Goal: Task Accomplishment & Management: Use online tool/utility

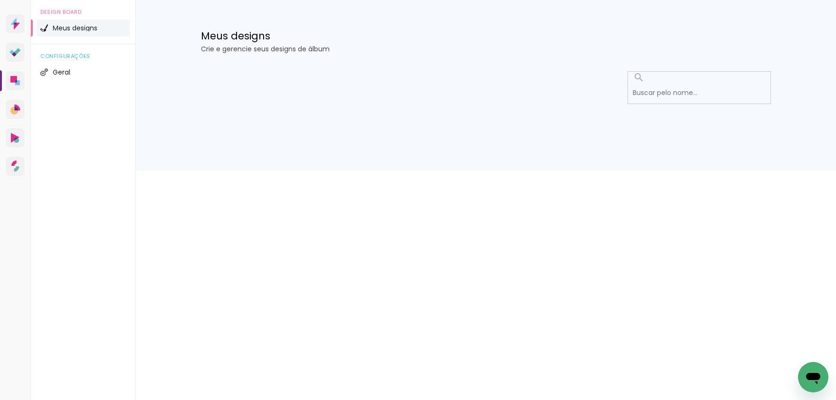
click at [557, 132] on div at bounding box center [486, 116] width 618 height 109
click at [556, 140] on div at bounding box center [486, 116] width 618 height 109
click at [572, 171] on div "Prosite Website + Landing pages Proof Sistema de seleção e venda de fotos Desig…" at bounding box center [418, 85] width 836 height 171
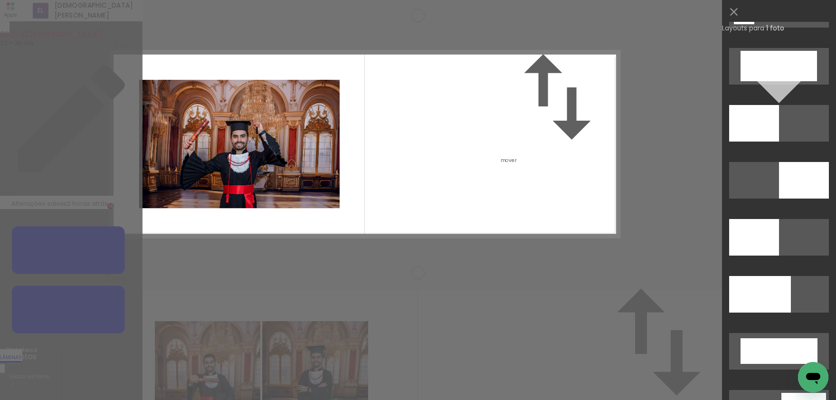
scroll to position [2082, 0]
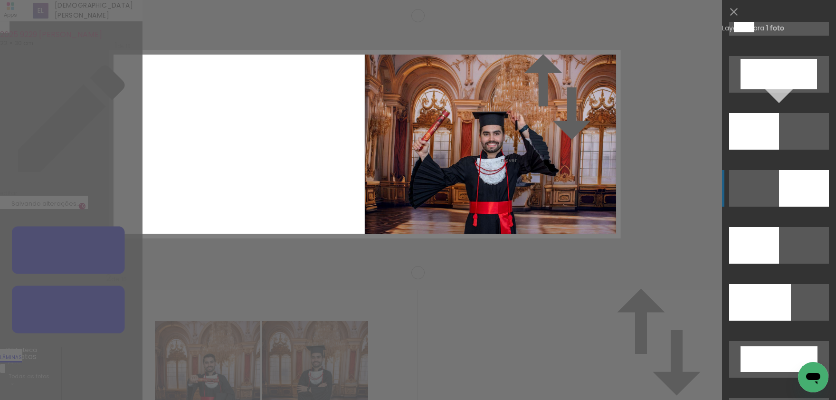
click at [812, 199] on div at bounding box center [804, 188] width 50 height 37
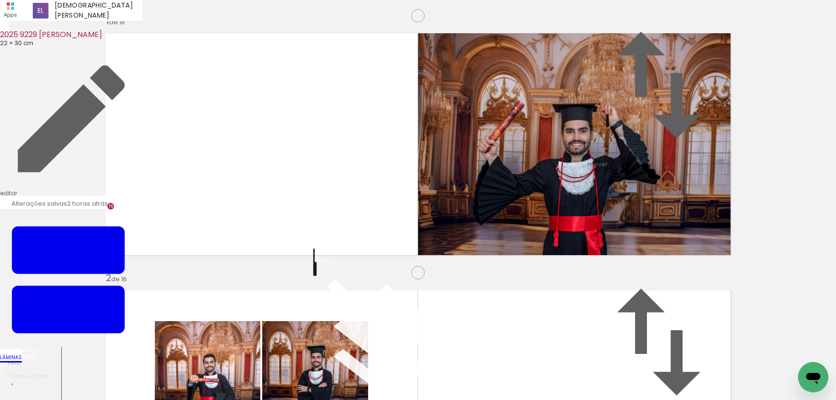
drag, startPoint x: 795, startPoint y: 181, endPoint x: 678, endPoint y: 180, distance: 117.3
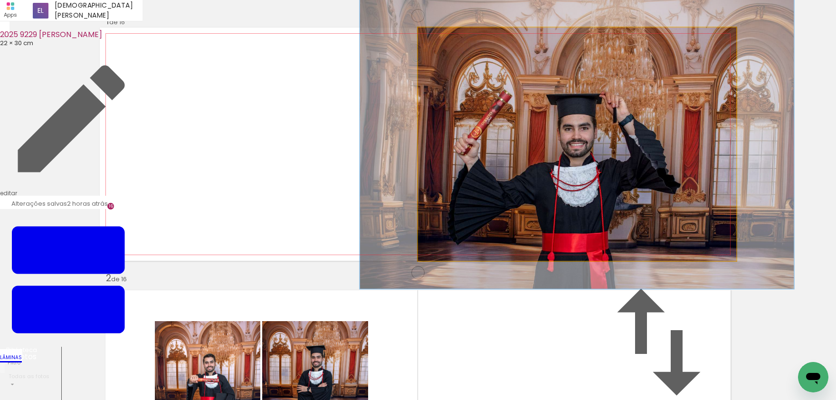
drag, startPoint x: 445, startPoint y: 84, endPoint x: 452, endPoint y: 86, distance: 7.4
type paper-slider "124"
click at [452, 46] on div at bounding box center [448, 37] width 15 height 15
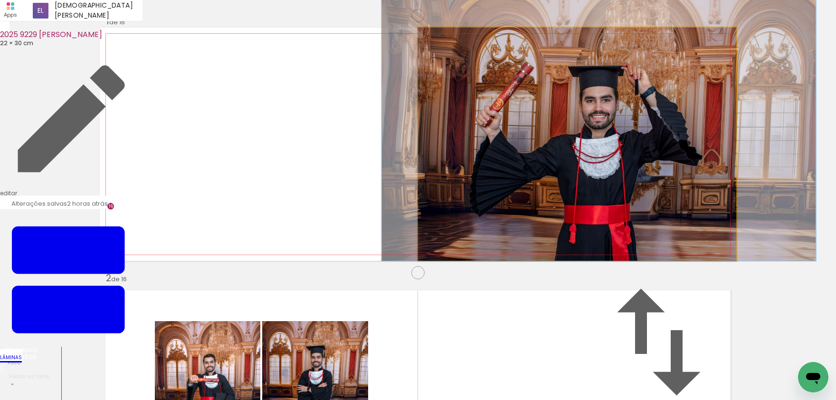
drag, startPoint x: 596, startPoint y: 163, endPoint x: 612, endPoint y: 118, distance: 47.5
click at [612, 118] on album-spread "1 de 16" at bounding box center [418, 144] width 637 height 233
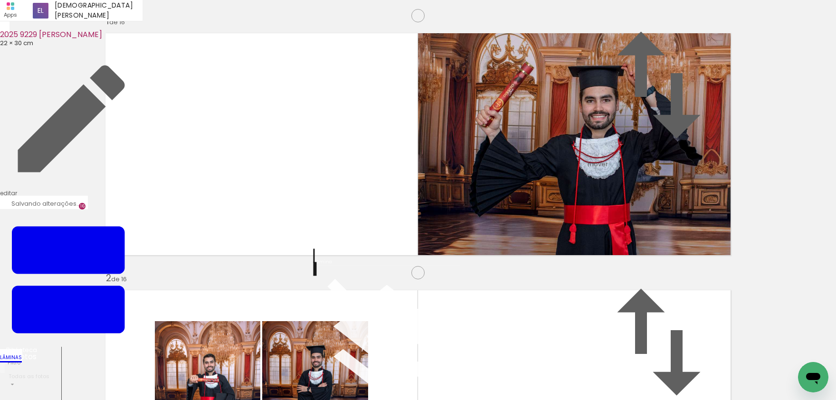
drag, startPoint x: 387, startPoint y: 259, endPoint x: 563, endPoint y: 187, distance: 190.5
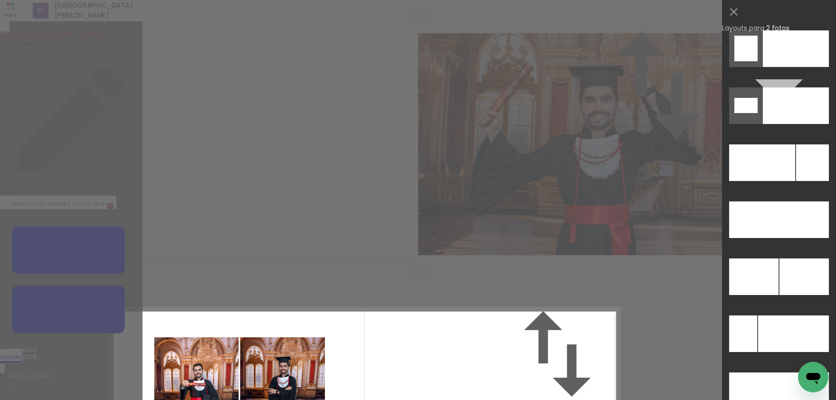
scroll to position [4236, 0]
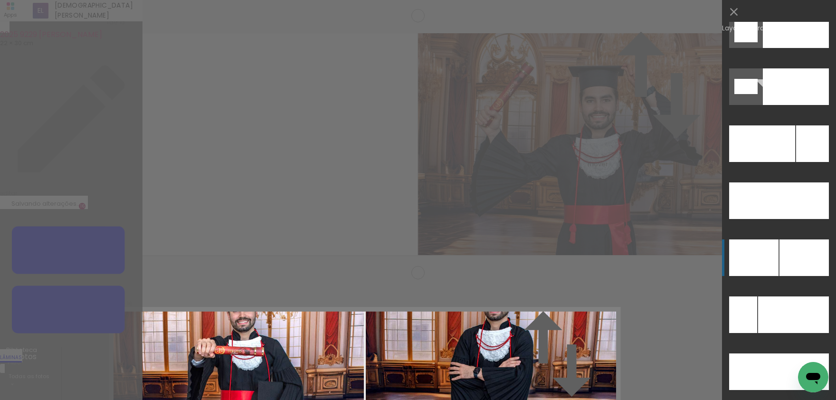
click at [759, 246] on div at bounding box center [753, 257] width 49 height 37
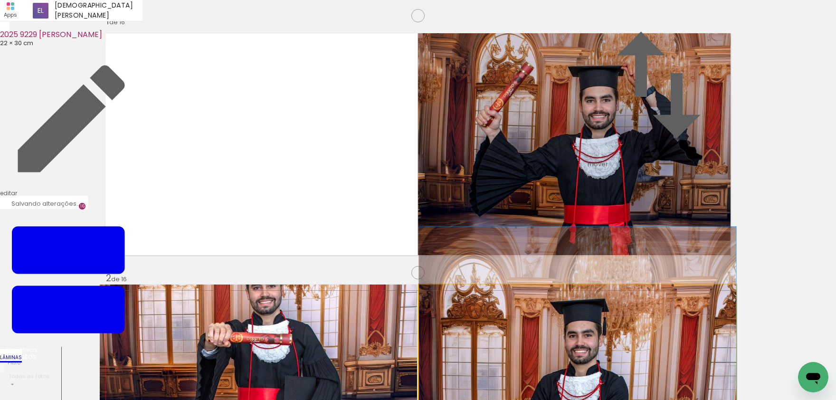
drag, startPoint x: 607, startPoint y: 122, endPoint x: 609, endPoint y: 186, distance: 63.7
click at [609, 285] on album-spread "2 de 16" at bounding box center [418, 401] width 637 height 233
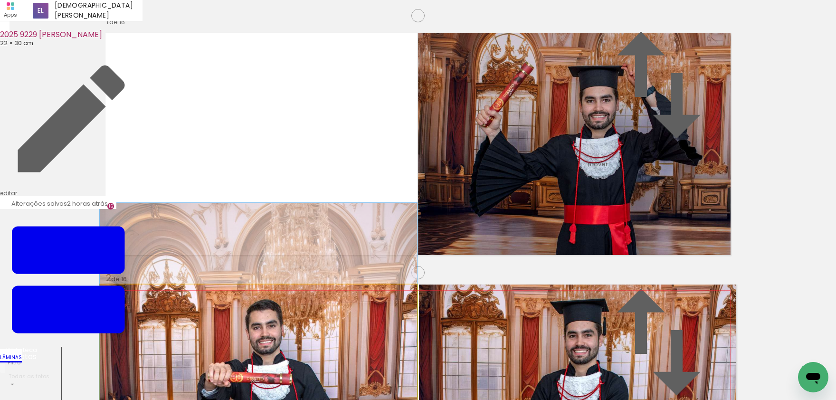
drag, startPoint x: 290, startPoint y: 117, endPoint x: 301, endPoint y: 157, distance: 41.2
click at [301, 285] on album-spread "2 de 16" at bounding box center [418, 401] width 637 height 233
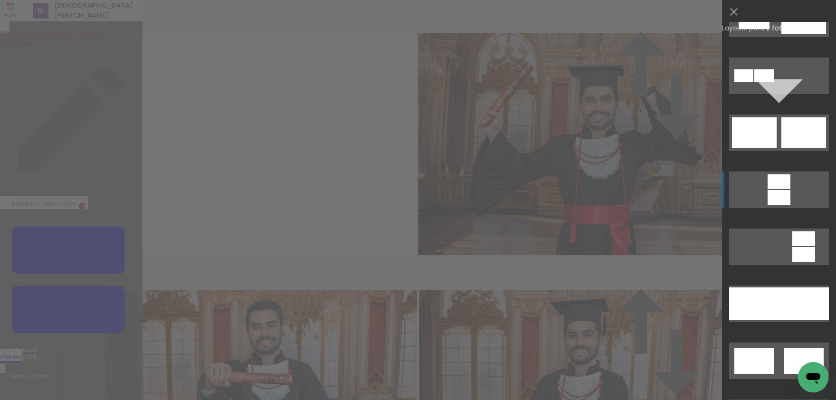
scroll to position [512, 0]
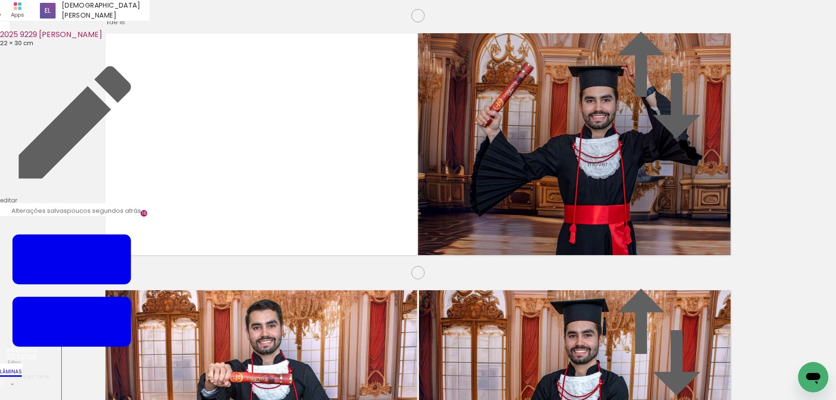
scroll to position [3647, 0]
drag, startPoint x: 207, startPoint y: 333, endPoint x: 32, endPoint y: 247, distance: 195.0
drag, startPoint x: 739, startPoint y: 303, endPoint x: 578, endPoint y: 178, distance: 203.8
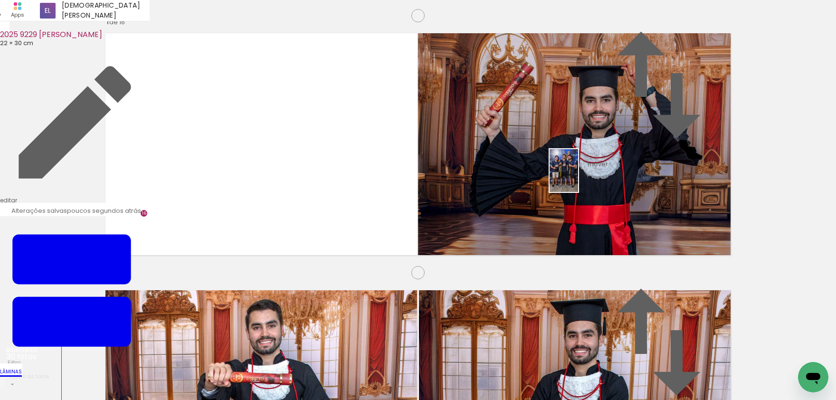
click at [578, 178] on quentale-workspace at bounding box center [418, 200] width 836 height 400
drag, startPoint x: 536, startPoint y: 321, endPoint x: 577, endPoint y: 139, distance: 186.4
drag, startPoint x: 270, startPoint y: 282, endPoint x: 409, endPoint y: 106, distance: 223.6
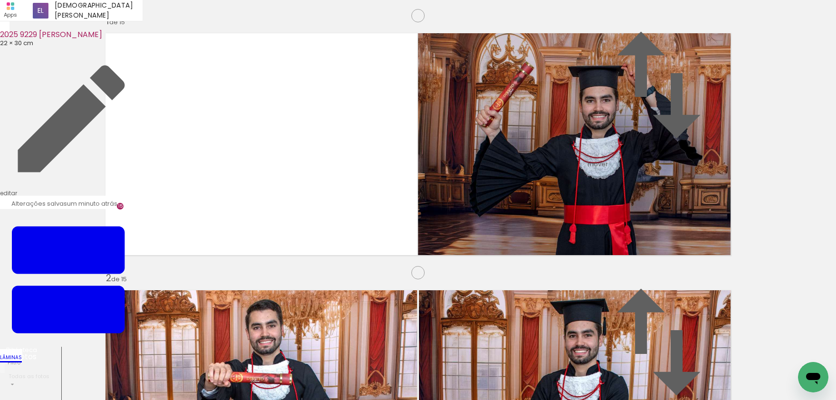
scroll to position [0, 841]
drag, startPoint x: 406, startPoint y: 274, endPoint x: 480, endPoint y: 334, distance: 95.5
click at [480, 334] on quentale-workspace at bounding box center [418, 200] width 836 height 400
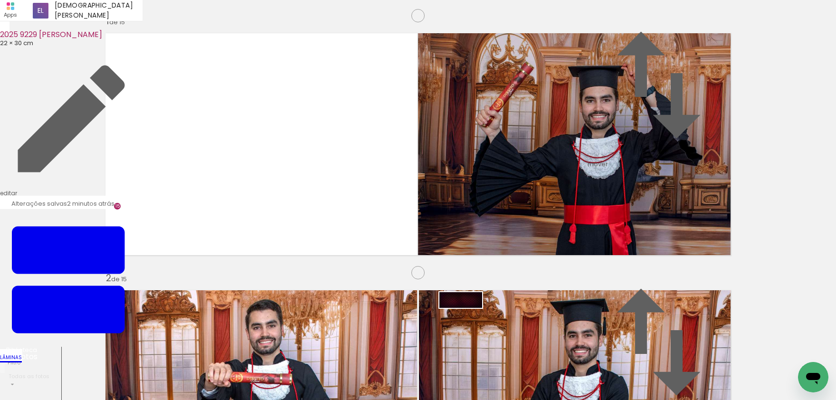
drag, startPoint x: 666, startPoint y: 264, endPoint x: 468, endPoint y: 321, distance: 206.0
click at [468, 321] on quentale-workspace at bounding box center [418, 200] width 836 height 400
drag, startPoint x: 214, startPoint y: 139, endPoint x: 267, endPoint y: 137, distance: 52.8
click at [0, 0] on paper-item at bounding box center [0, 0] width 0 height 0
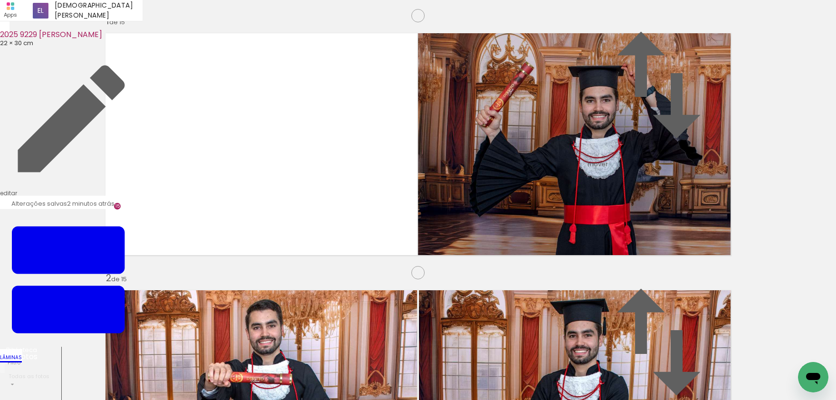
scroll to position [815, 0]
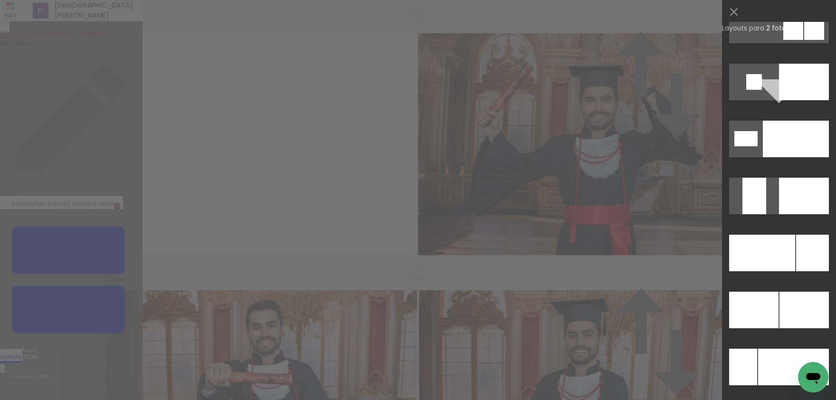
scroll to position [3993, 0]
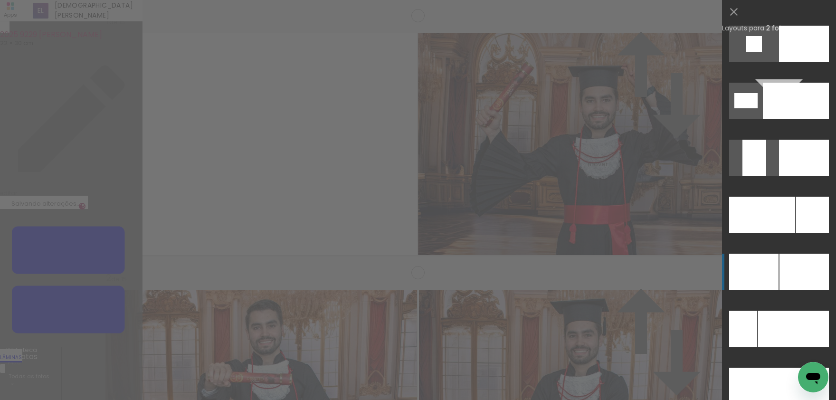
drag, startPoint x: 791, startPoint y: 276, endPoint x: 783, endPoint y: 265, distance: 13.9
click at [789, 273] on div at bounding box center [804, 272] width 49 height 37
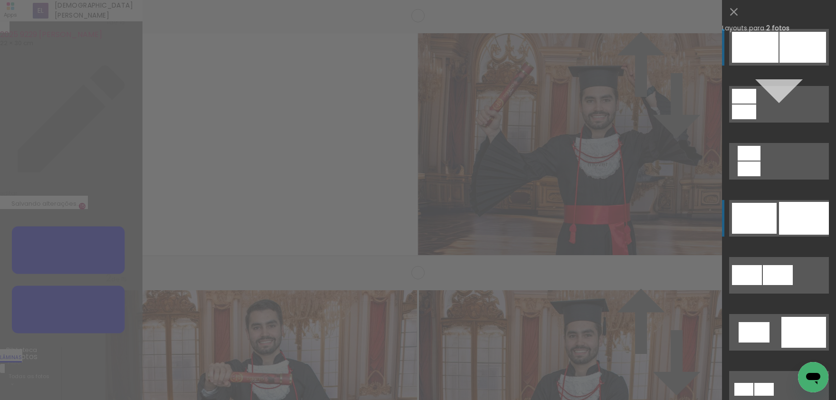
scroll to position [1026, 0]
drag, startPoint x: 808, startPoint y: 212, endPoint x: 788, endPoint y: 205, distance: 21.0
click at [806, 211] on div at bounding box center [804, 218] width 50 height 33
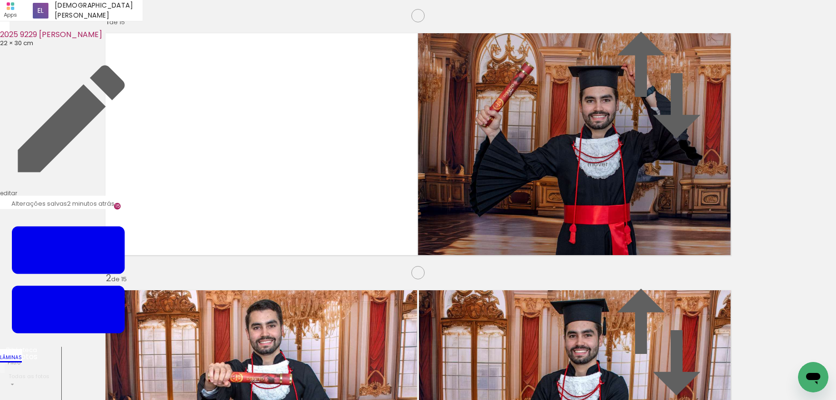
drag, startPoint x: 398, startPoint y: 318, endPoint x: 402, endPoint y: 309, distance: 10.0
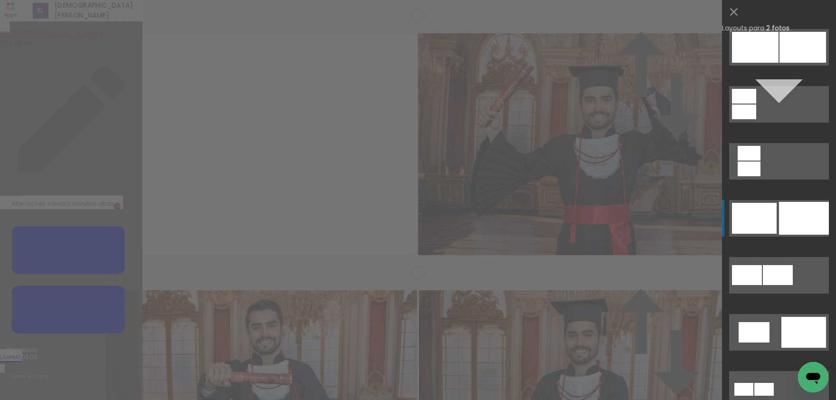
scroll to position [171, 0]
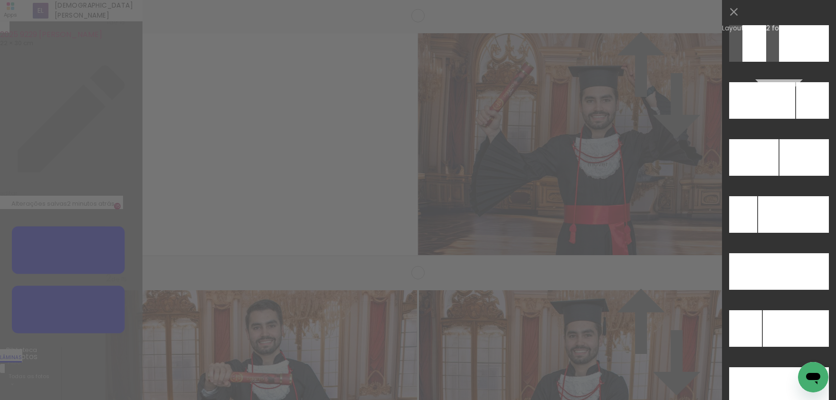
scroll to position [4102, 0]
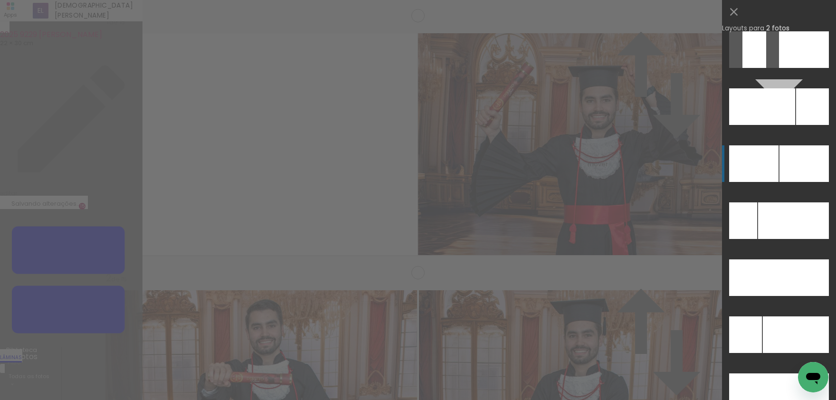
click at [792, 159] on div at bounding box center [804, 163] width 49 height 37
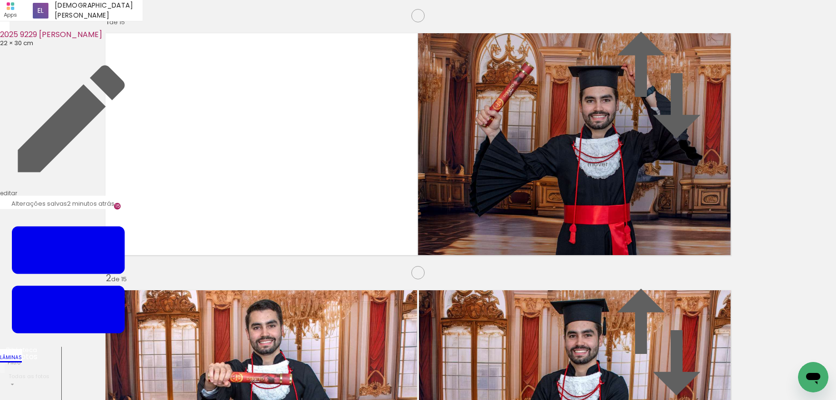
drag, startPoint x: 122, startPoint y: 86, endPoint x: 131, endPoint y: 90, distance: 10.0
drag, startPoint x: 314, startPoint y: 166, endPoint x: 316, endPoint y: 138, distance: 27.7
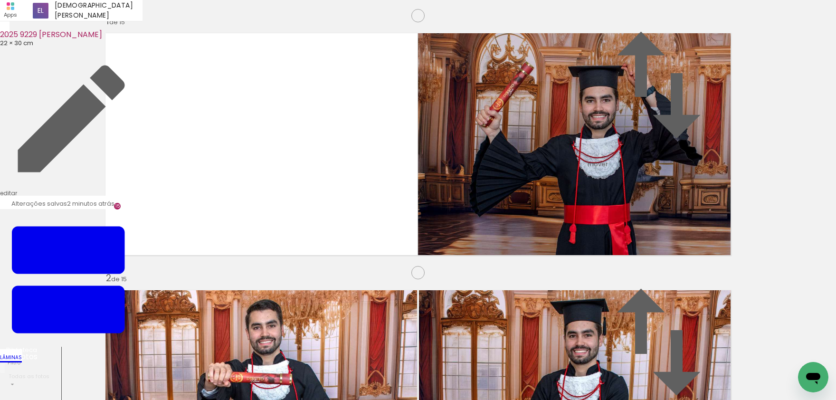
type paper-slider "120"
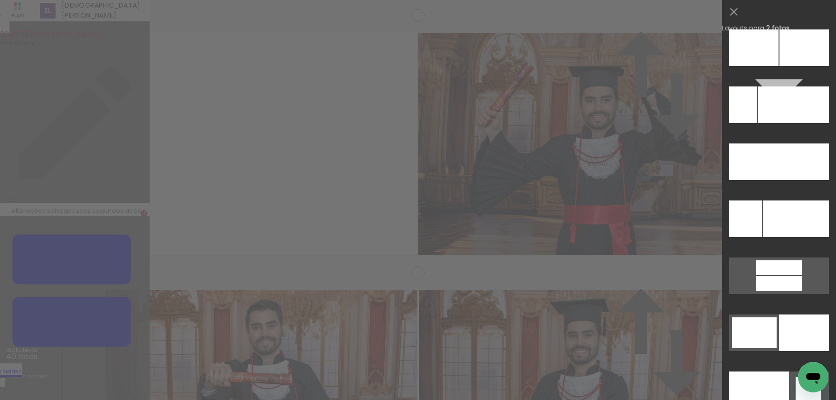
scroll to position [4325, 0]
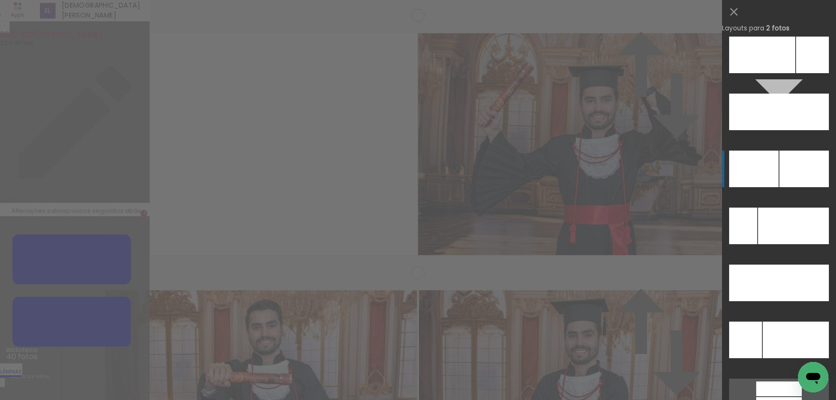
click at [810, 175] on div at bounding box center [804, 169] width 49 height 37
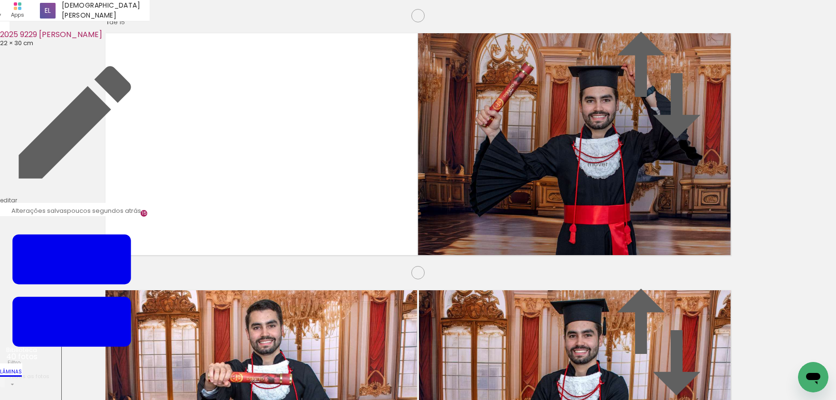
drag, startPoint x: 664, startPoint y: 138, endPoint x: 665, endPoint y: 212, distance: 74.1
drag, startPoint x: 272, startPoint y: 130, endPoint x: 305, endPoint y: 193, distance: 71.2
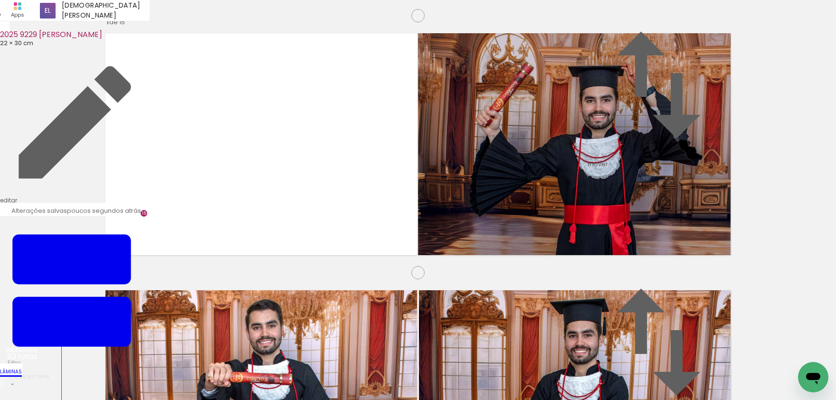
scroll to position [1533, 0]
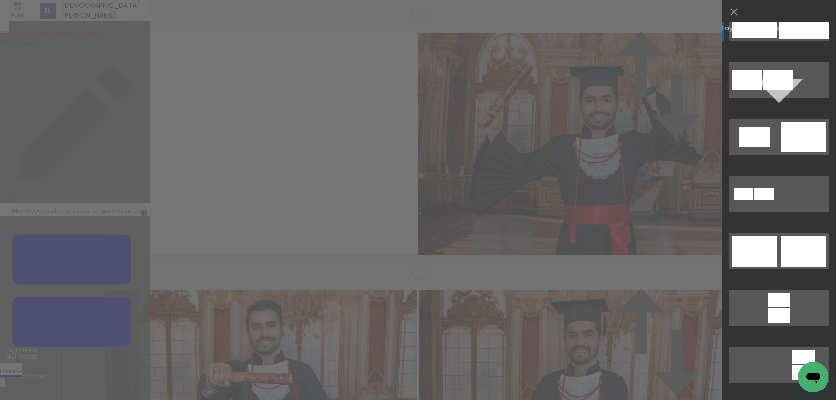
scroll to position [376, 0]
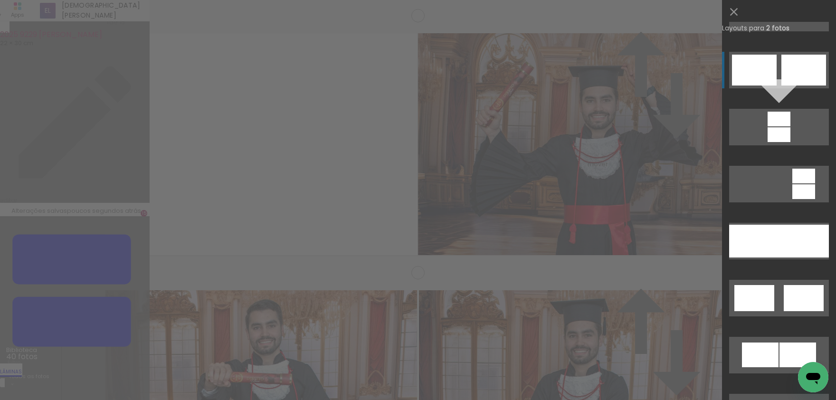
click at [808, 80] on div at bounding box center [803, 70] width 45 height 31
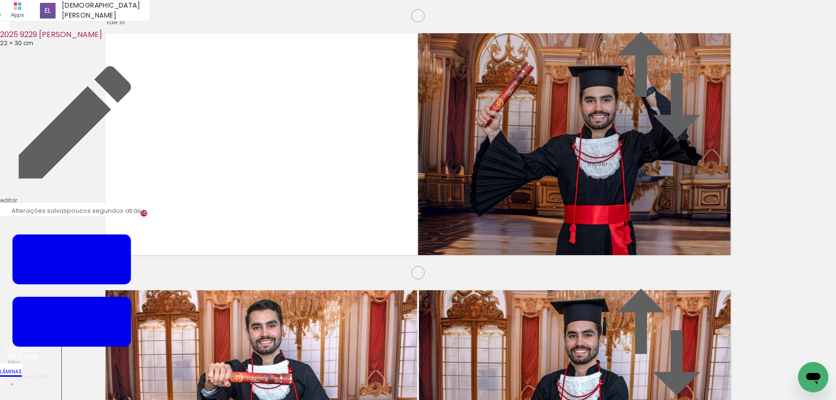
drag, startPoint x: 532, startPoint y: 363, endPoint x: 489, endPoint y: 317, distance: 63.5
click at [489, 317] on quentale-workspace at bounding box center [418, 200] width 836 height 400
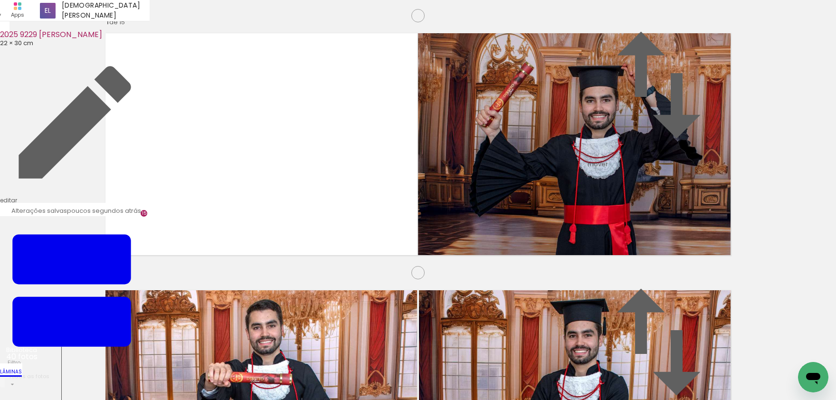
scroll to position [0, 1373]
drag, startPoint x: 689, startPoint y: 219, endPoint x: 348, endPoint y: 190, distance: 342.4
click at [348, 190] on quentale-workspace at bounding box center [418, 200] width 836 height 400
drag, startPoint x: 306, startPoint y: 129, endPoint x: 0, endPoint y: 183, distance: 311.2
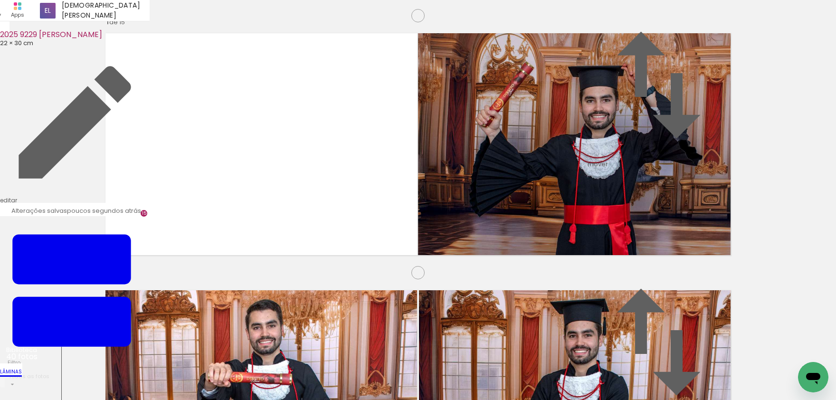
drag, startPoint x: 750, startPoint y: 176, endPoint x: 796, endPoint y: 352, distance: 182.0
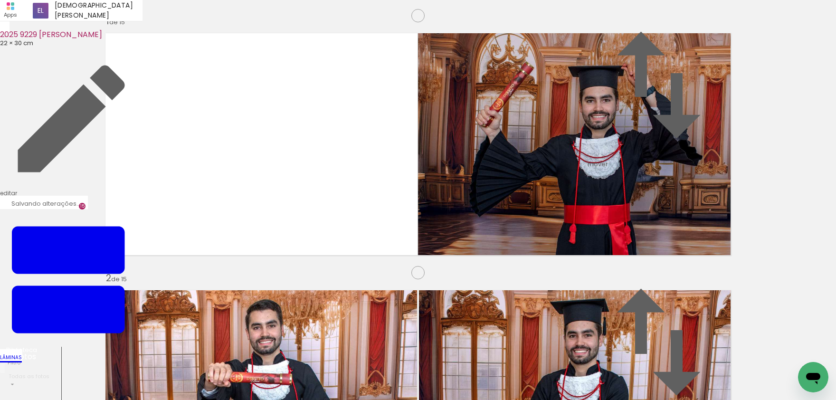
scroll to position [0, 1320]
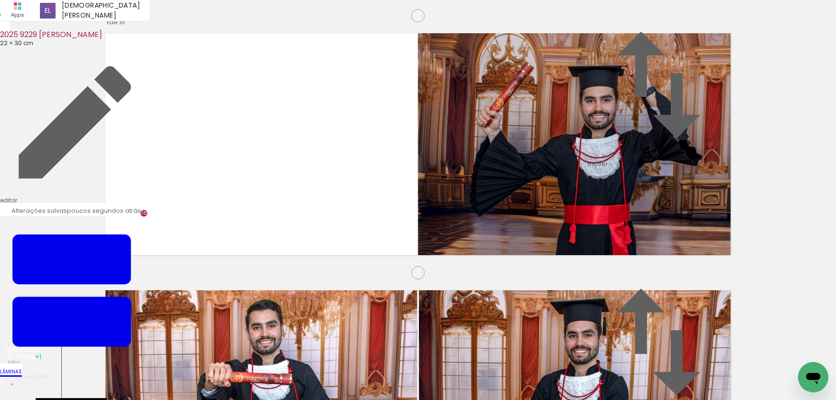
scroll to position [0, 1426]
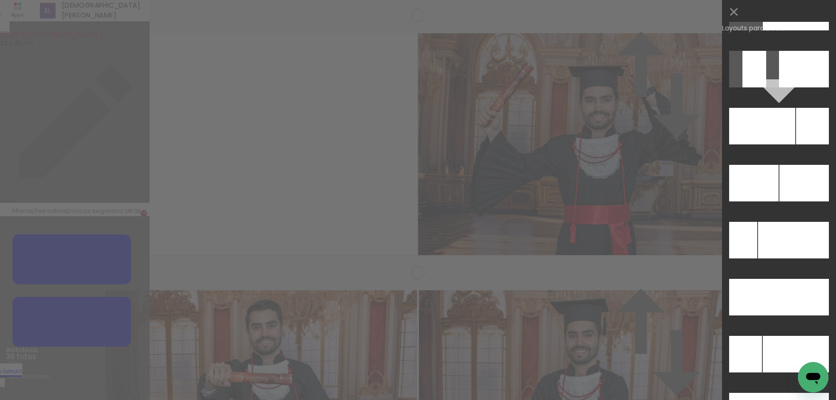
scroll to position [4070, 0]
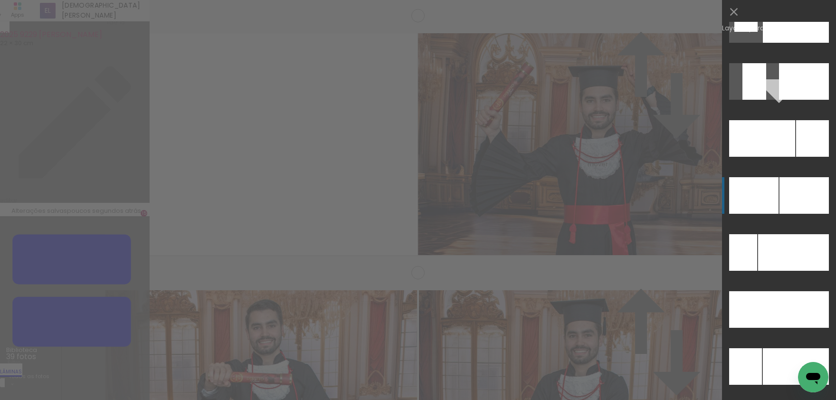
click at [803, 197] on div at bounding box center [804, 195] width 49 height 37
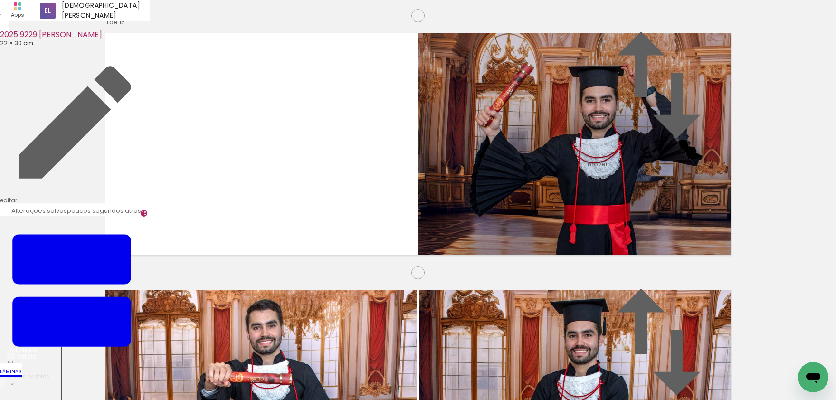
scroll to position [0, 1320]
drag, startPoint x: 625, startPoint y: 171, endPoint x: 658, endPoint y: 134, distance: 49.1
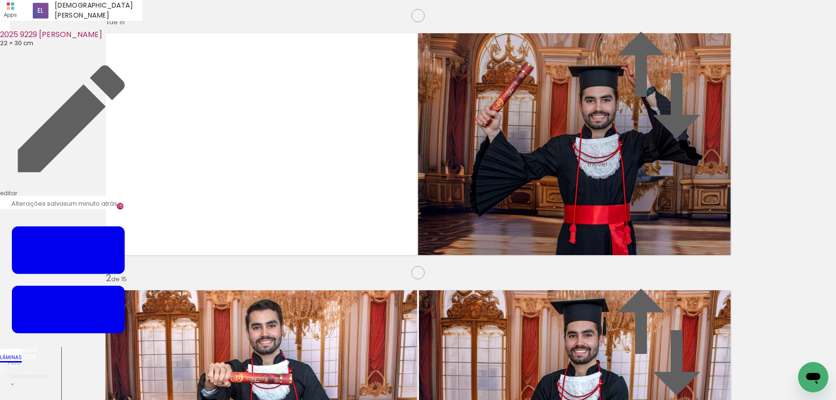
type paper-slider "129"
drag, startPoint x: 120, startPoint y: 86, endPoint x: 128, endPoint y: 86, distance: 8.1
type paper-slider "125"
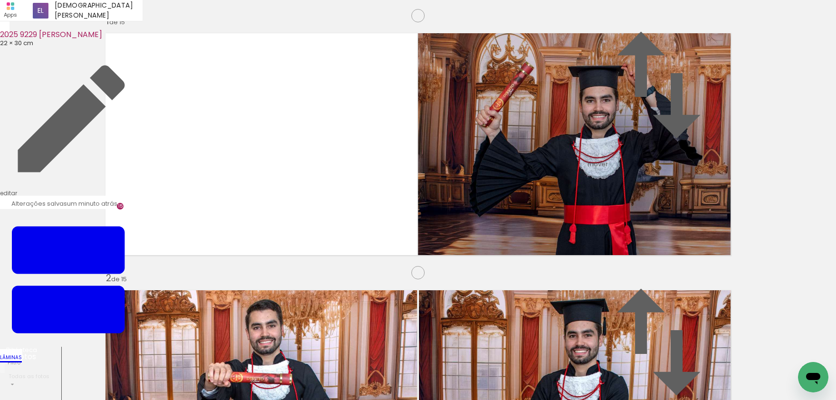
drag, startPoint x: 319, startPoint y: 205, endPoint x: 339, endPoint y: 147, distance: 61.1
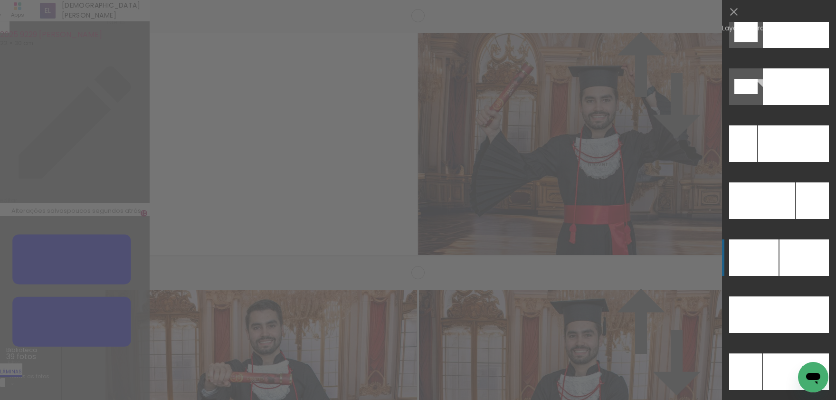
scroll to position [4191, 0]
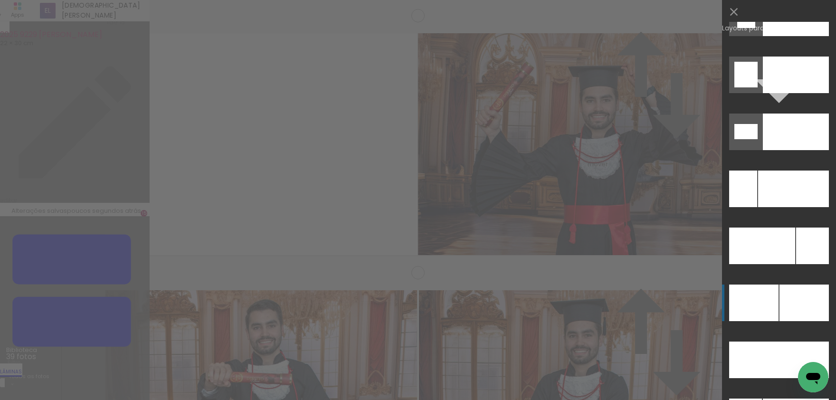
click at [804, 293] on div at bounding box center [804, 303] width 49 height 37
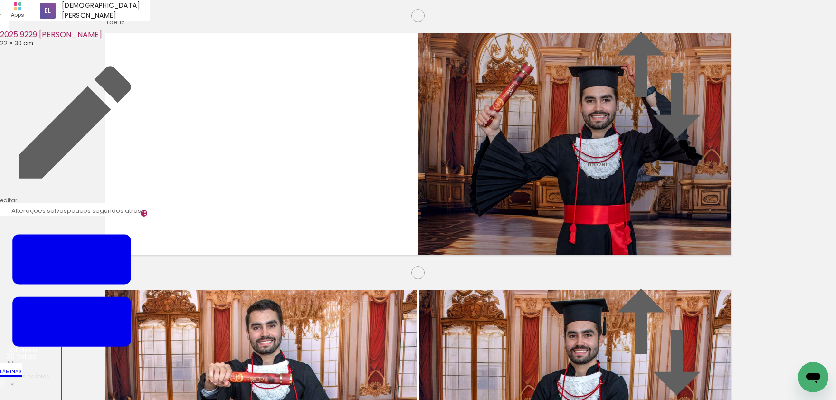
drag, startPoint x: 344, startPoint y: 140, endPoint x: 330, endPoint y: 153, distance: 19.8
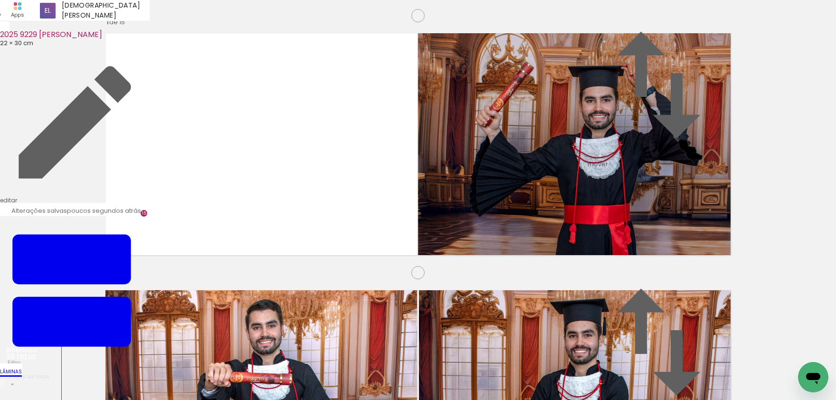
drag, startPoint x: 442, startPoint y: 84, endPoint x: 449, endPoint y: 86, distance: 7.4
type paper-slider "120"
drag, startPoint x: 597, startPoint y: 181, endPoint x: 597, endPoint y: 165, distance: 16.2
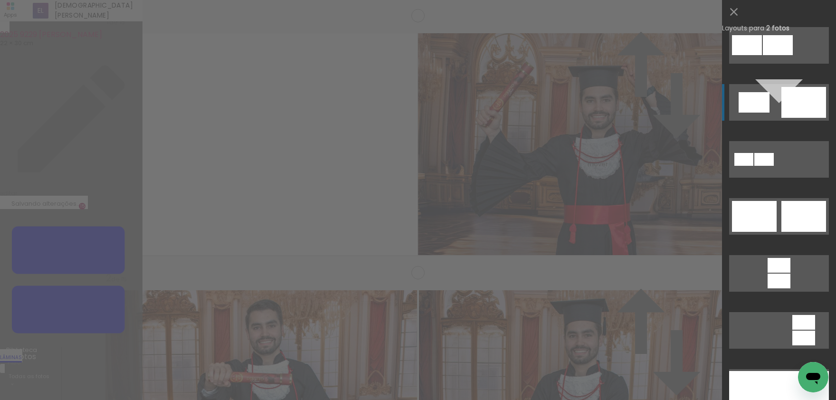
scroll to position [251, 0]
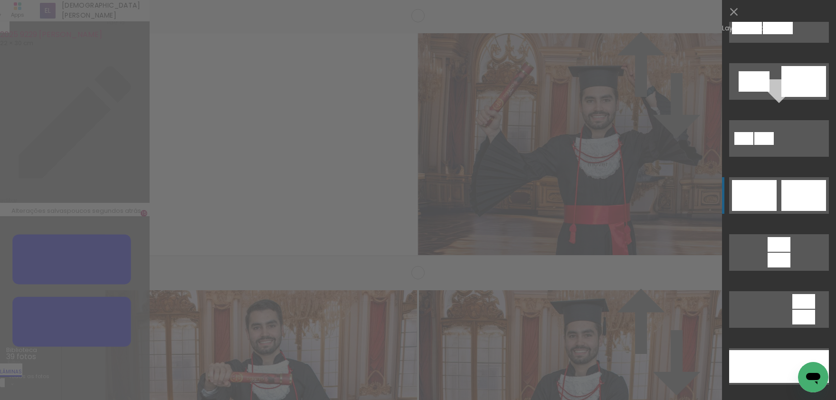
click at [804, 202] on div at bounding box center [803, 195] width 45 height 31
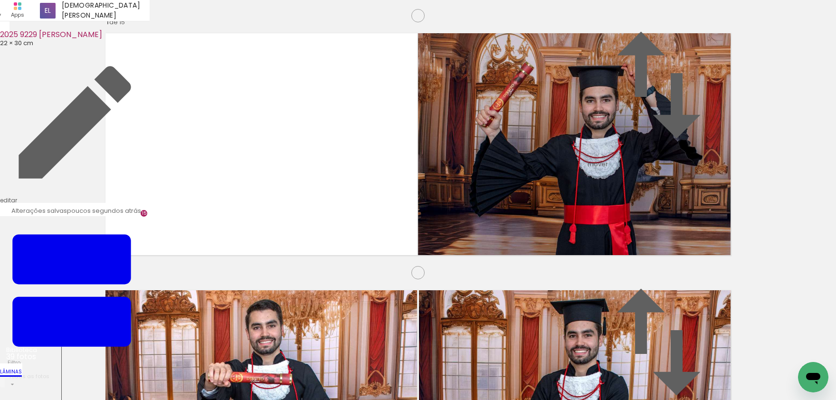
drag, startPoint x: 803, startPoint y: 199, endPoint x: 777, endPoint y: 208, distance: 27.0
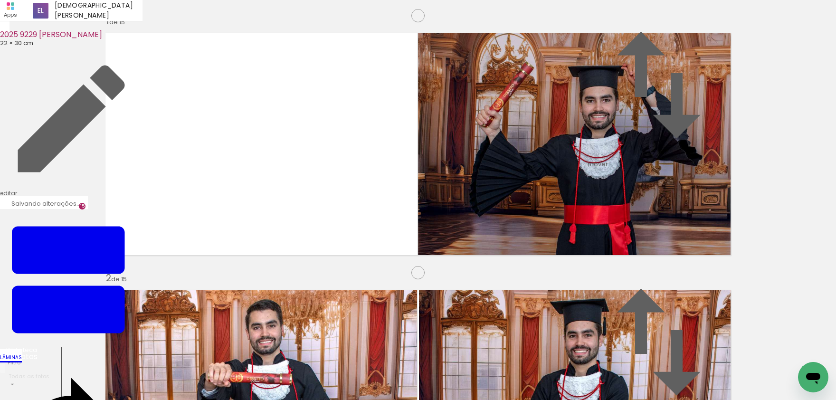
drag, startPoint x: 777, startPoint y: 331, endPoint x: 313, endPoint y: 145, distance: 499.9
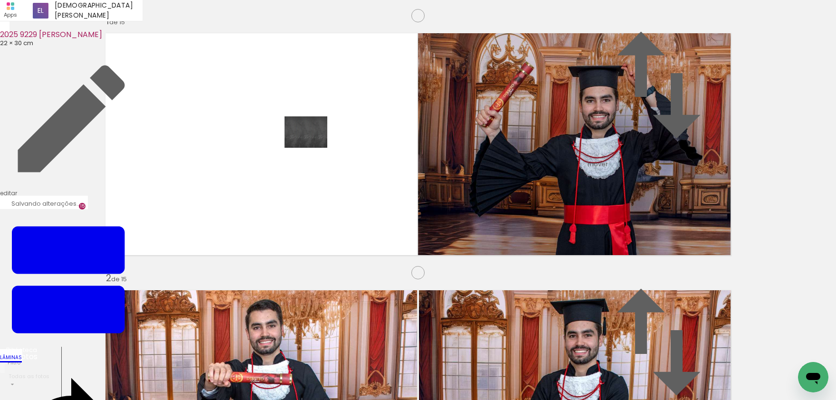
click at [313, 145] on quentale-workspace at bounding box center [418, 200] width 836 height 400
drag, startPoint x: 257, startPoint y: 121, endPoint x: 0, endPoint y: 145, distance: 258.6
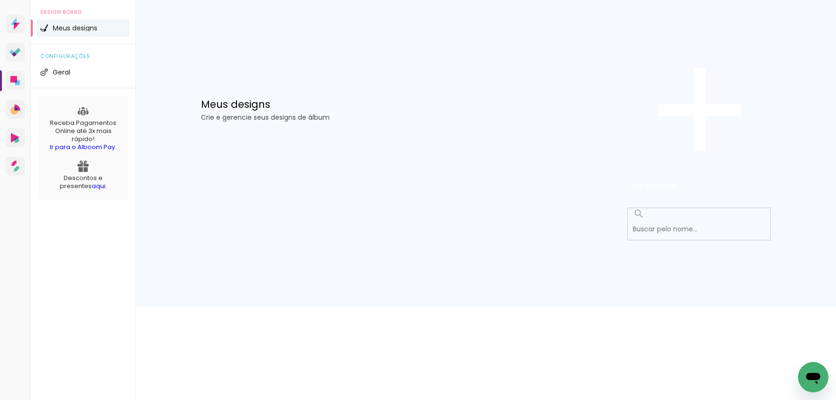
click at [798, 212] on div "Prosite Website + Landing pages Proof Sistema de seleção e venda de fotos Desig…" at bounding box center [418, 153] width 836 height 307
click at [735, 219] on input at bounding box center [702, 228] width 148 height 19
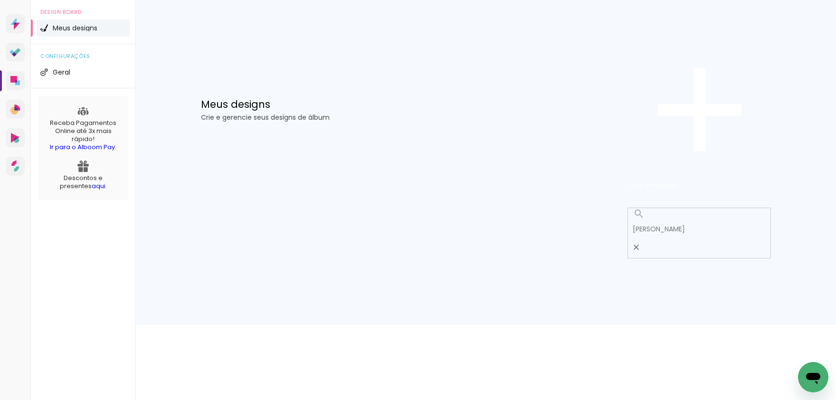
type input "[PERSON_NAME]"
type paper-input "[PERSON_NAME]"
click at [638, 208] on iron-icon at bounding box center [638, 213] width 11 height 11
click at [807, 120] on div "Meus designs Crie e gerencie seus designs de álbum Criar um design Configuraçõe…" at bounding box center [485, 162] width 701 height 325
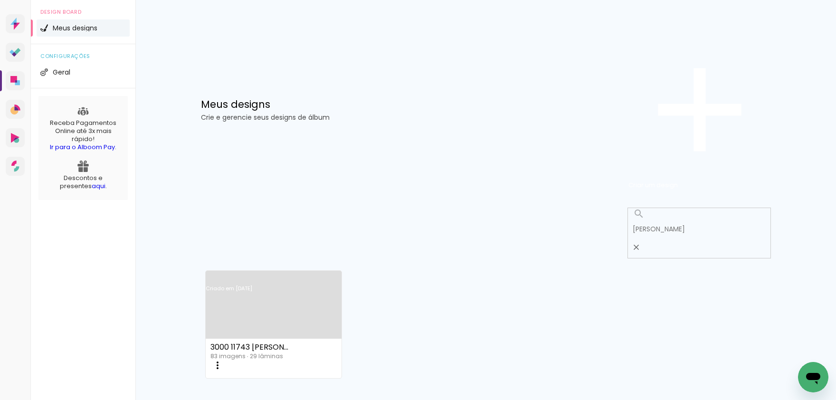
click at [275, 274] on link "Criado em [DATE]" at bounding box center [274, 301] width 136 height 54
